Goal: Communication & Community: Share content

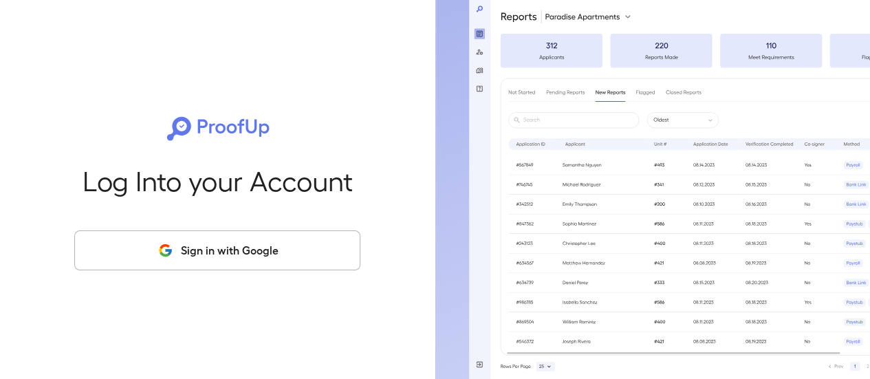
click at [216, 251] on button "Sign in with Google" at bounding box center [217, 250] width 286 height 40
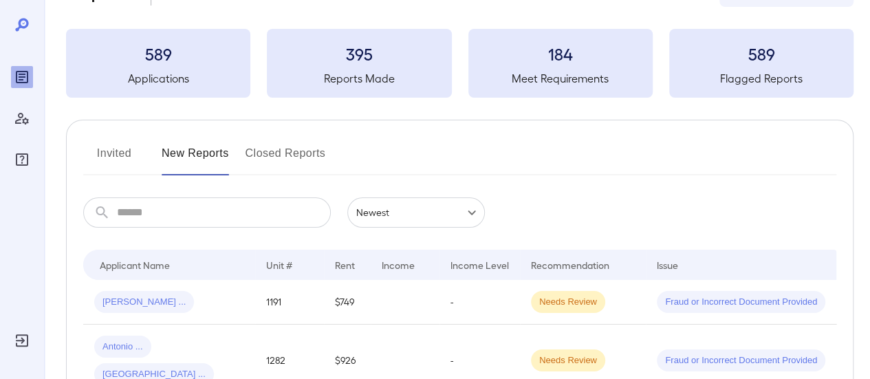
scroll to position [69, 0]
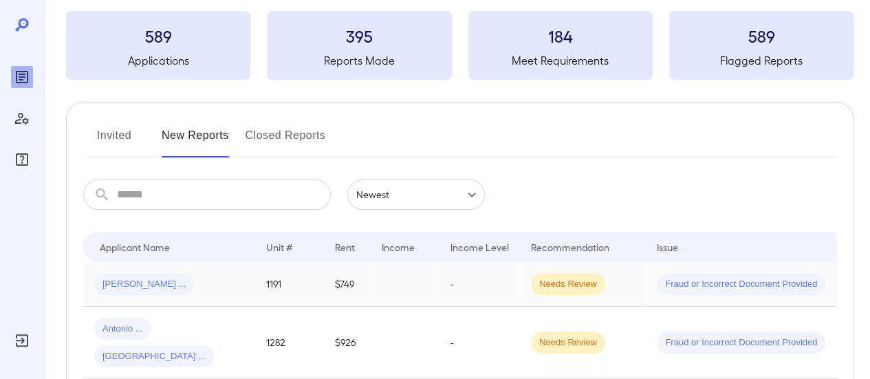
click at [227, 281] on div "[PERSON_NAME] ..." at bounding box center [169, 284] width 150 height 22
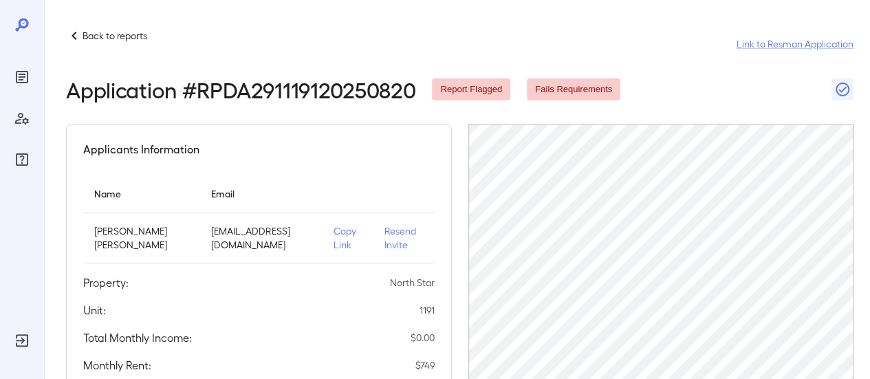
click at [334, 233] on p "Copy Link" at bounding box center [348, 238] width 28 height 28
click at [113, 28] on div "Back to reports" at bounding box center [106, 36] width 81 height 17
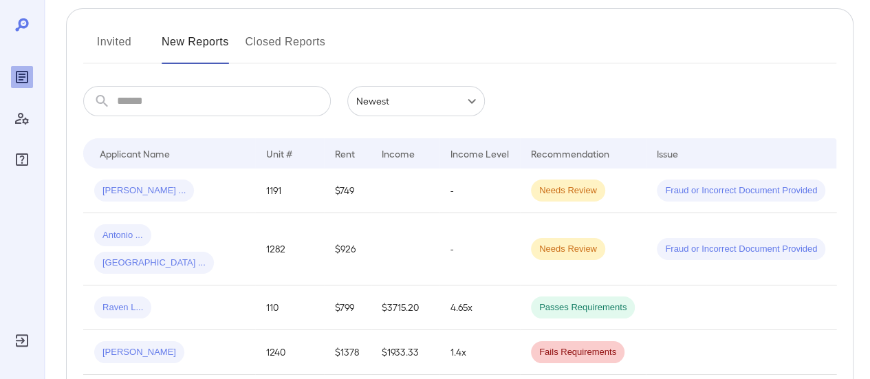
scroll to position [206, 0]
